Goal: Navigation & Orientation: Find specific page/section

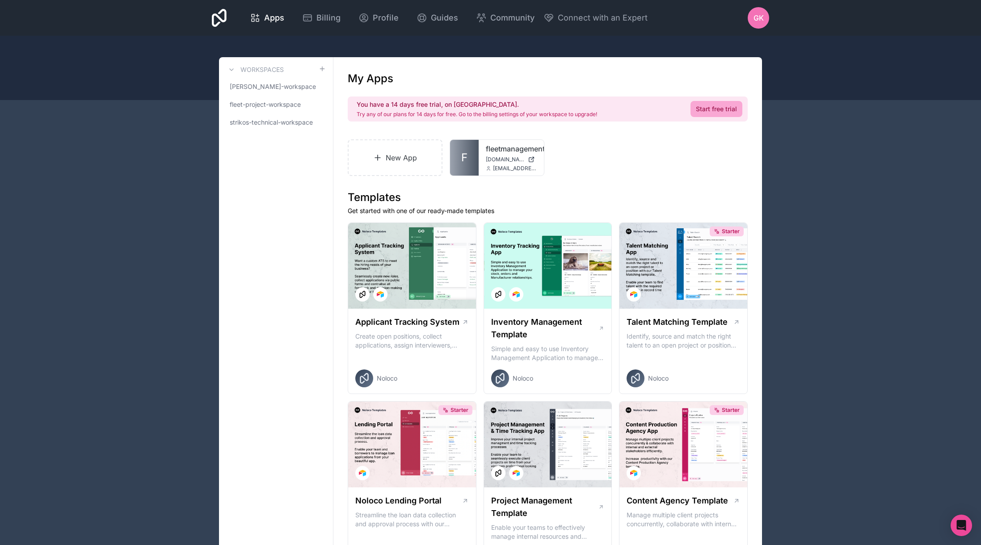
click at [761, 18] on span "GK" at bounding box center [759, 18] width 10 height 11
click at [965, 527] on icon "Open Intercom Messenger" at bounding box center [961, 526] width 10 height 12
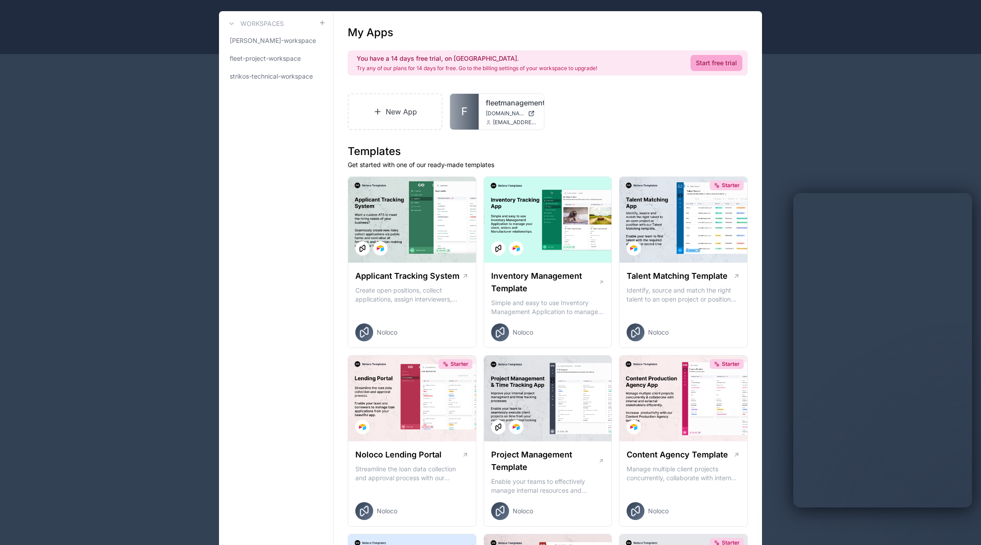
scroll to position [61, 0]
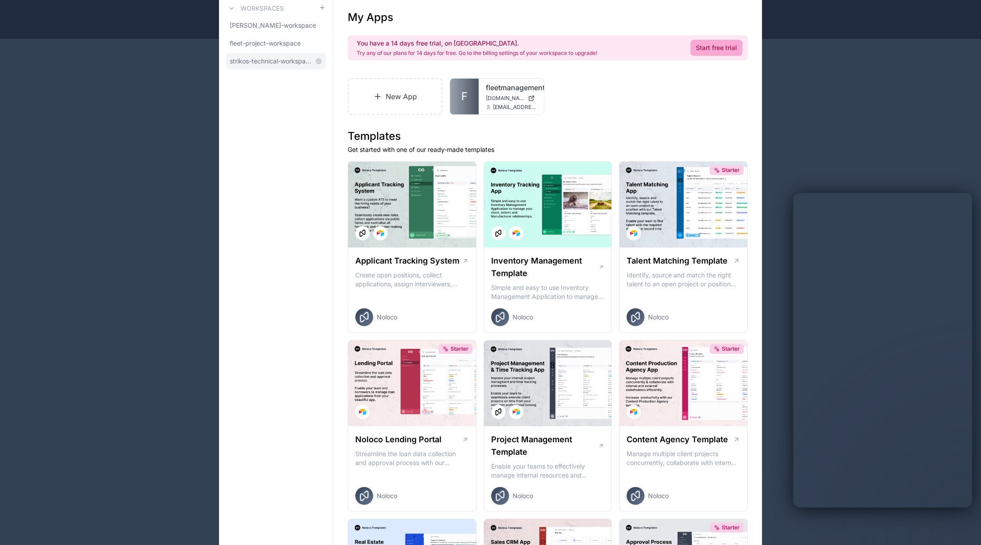
click at [275, 60] on span "strikos-technical-workspace" at bounding box center [271, 61] width 82 height 9
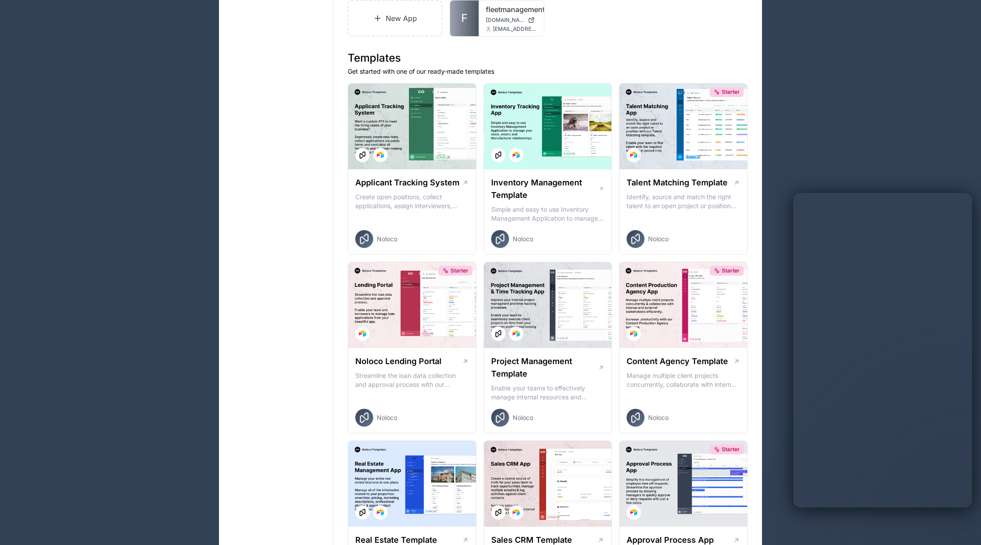
scroll to position [220, 0]
